Goal: Task Accomplishment & Management: Manage account settings

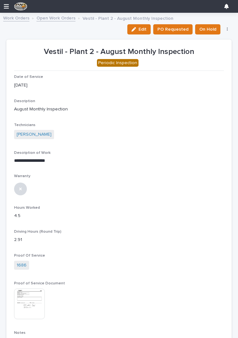
scroll to position [4, 0]
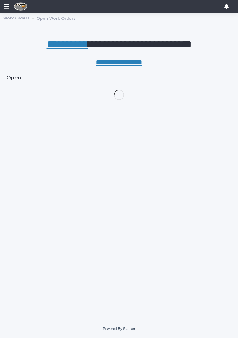
scroll to position [0, 3]
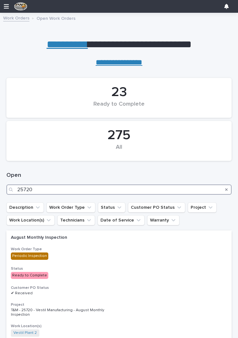
click at [104, 187] on input "25720" at bounding box center [118, 190] width 225 height 10
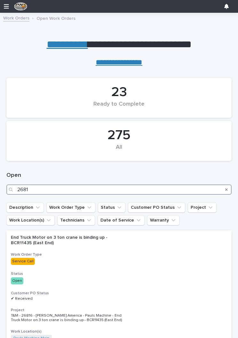
type input "26811"
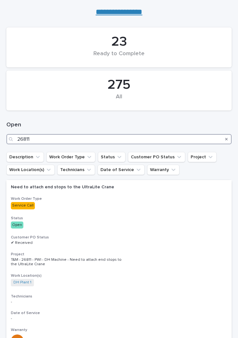
scroll to position [51, 0]
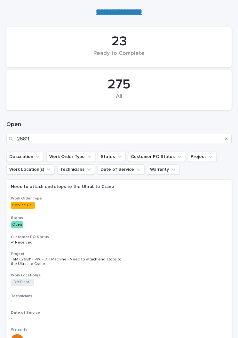
click at [121, 203] on p "Service Call" at bounding box center [67, 205] width 112 height 7
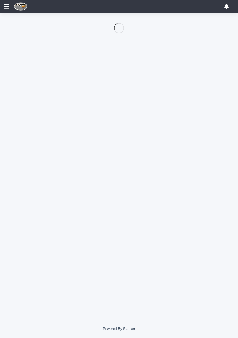
scroll to position [31, 0]
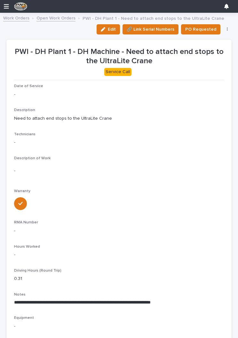
click at [106, 33] on button "Edit" at bounding box center [108, 29] width 23 height 10
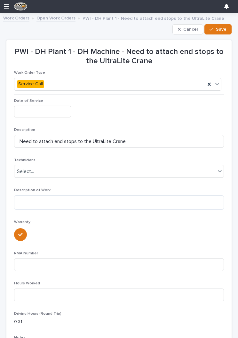
click at [44, 113] on input "text" at bounding box center [42, 112] width 57 height 12
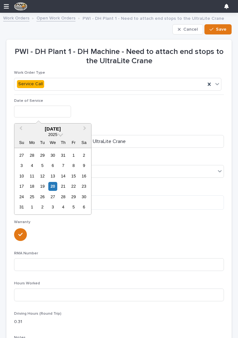
click at [55, 188] on div "20" at bounding box center [52, 186] width 9 height 9
type input "**********"
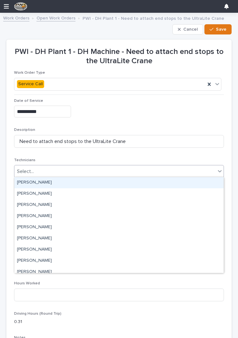
click at [166, 184] on div "[PERSON_NAME]" at bounding box center [118, 182] width 209 height 11
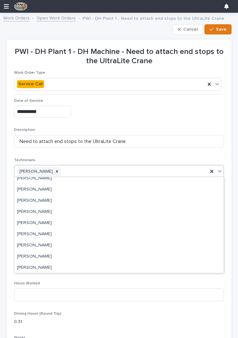
scroll to position [39, 0]
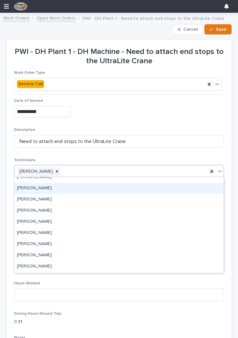
click at [151, 189] on div "[PERSON_NAME]" at bounding box center [118, 188] width 209 height 11
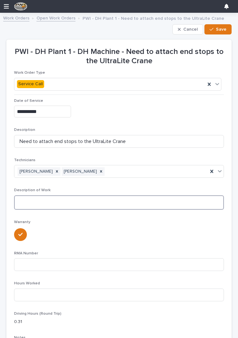
click at [145, 200] on textarea at bounding box center [119, 203] width 210 height 14
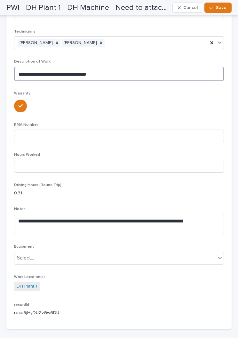
scroll to position [128, 0]
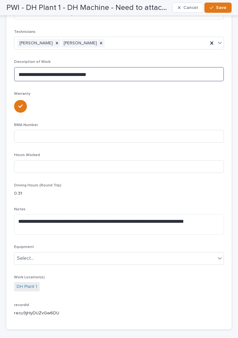
type textarea "**********"
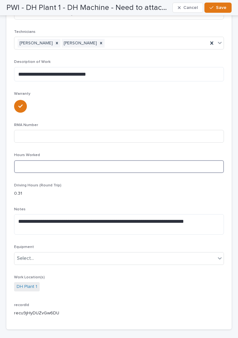
click at [30, 165] on input at bounding box center [119, 166] width 210 height 13
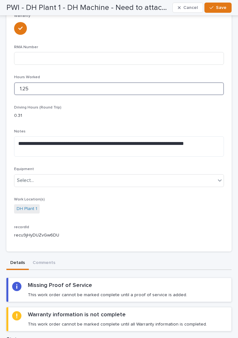
scroll to position [207, 0]
type input "1.25"
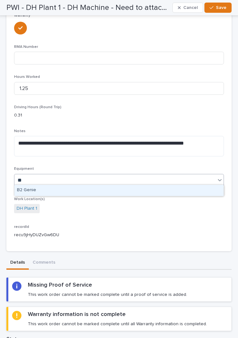
click at [28, 190] on div "B2 Genie" at bounding box center [118, 190] width 209 height 11
type input "**"
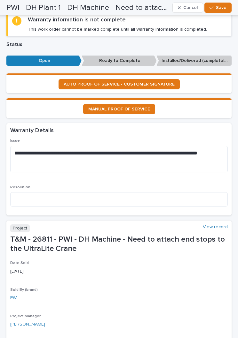
scroll to position [504, 0]
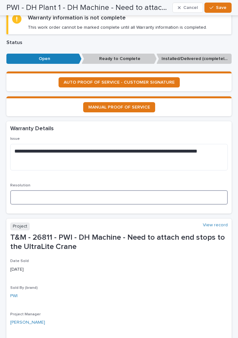
click at [33, 198] on textarea at bounding box center [118, 197] width 217 height 14
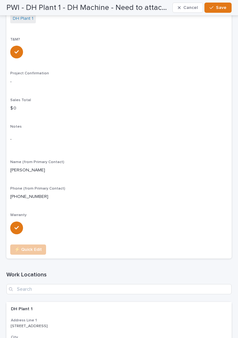
scroll to position [942, 0]
type textarea "**********"
click at [218, 6] on span "Save" at bounding box center [221, 8] width 11 height 6
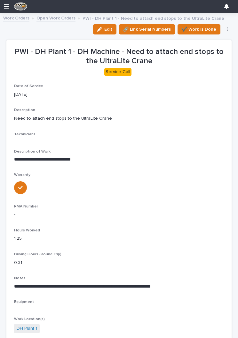
scroll to position [0, 0]
click at [102, 28] on icon "button" at bounding box center [99, 29] width 4 height 4
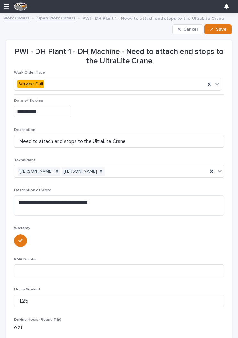
click at [216, 30] on div "button" at bounding box center [212, 29] width 6 height 4
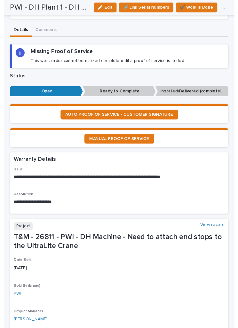
scroll to position [321, 0]
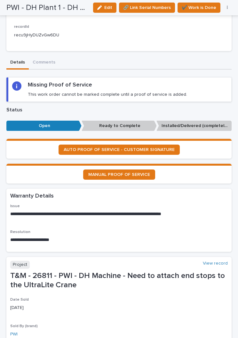
click at [155, 147] on link "AUTO PROOF OF SERVICE - CUSTOMER SIGNATURE" at bounding box center [118, 150] width 121 height 10
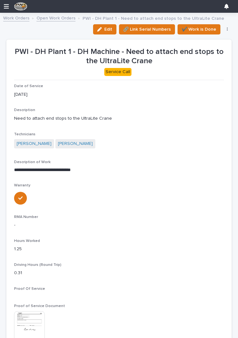
scroll to position [0, 0]
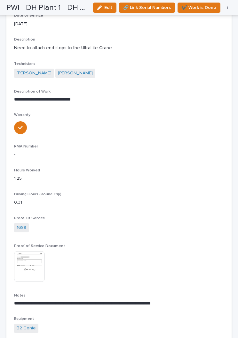
click at [195, 7] on span "✔️ Work is Done" at bounding box center [199, 8] width 35 height 8
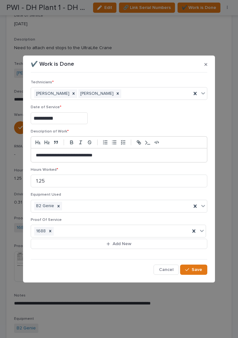
click at [191, 270] on div "button" at bounding box center [188, 270] width 6 height 4
